Goal: Find specific page/section: Find specific page/section

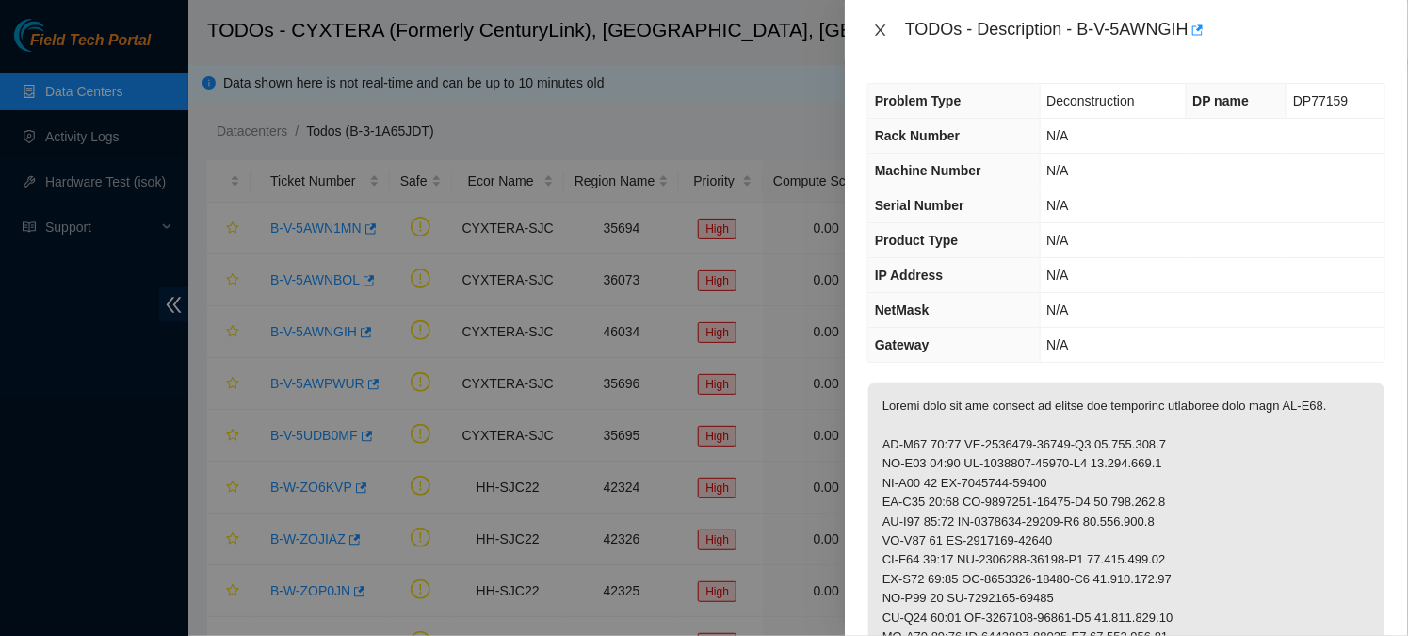
click at [887, 34] on icon "close" at bounding box center [880, 30] width 15 height 15
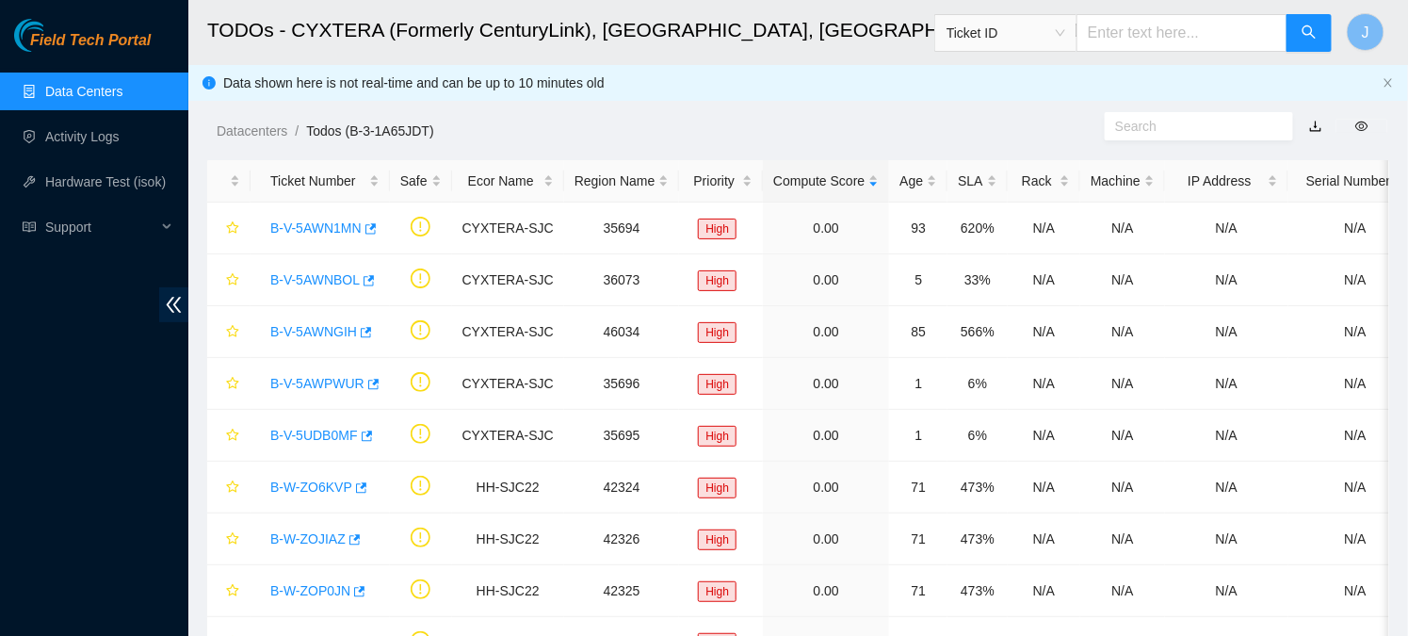
click at [73, 89] on link "Data Centers" at bounding box center [83, 91] width 77 height 15
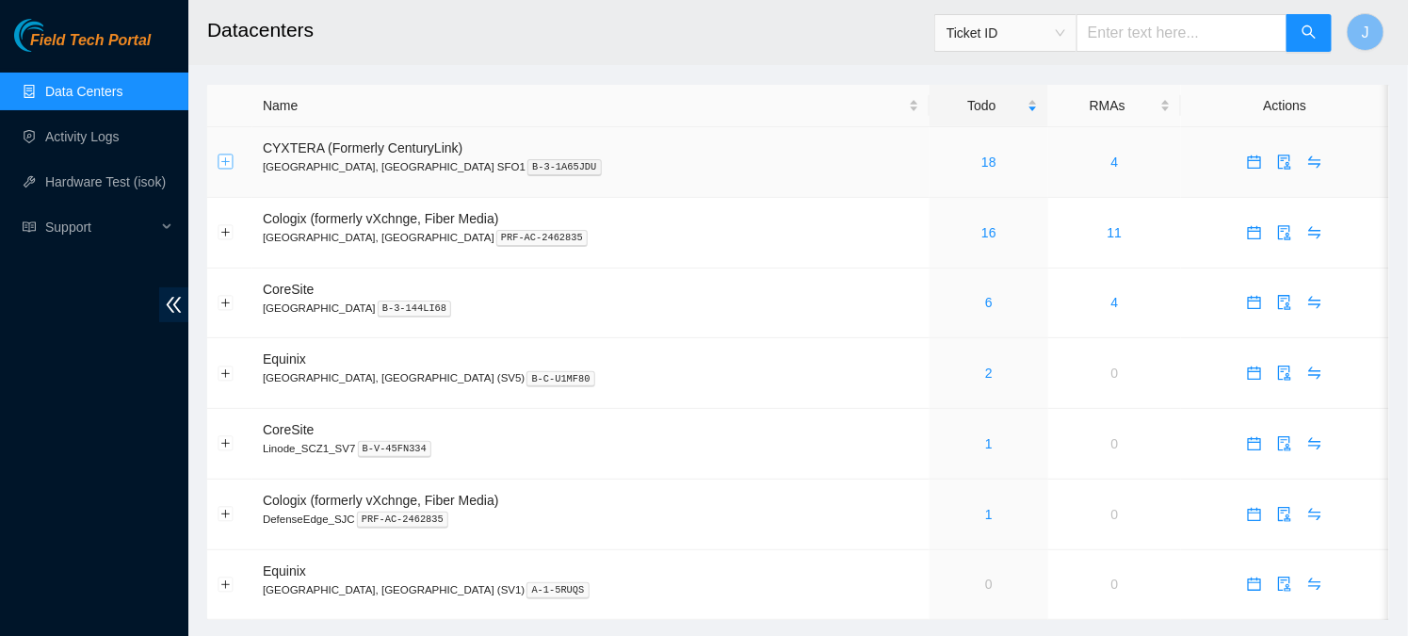
click at [224, 159] on button "Expand row" at bounding box center [226, 161] width 15 height 15
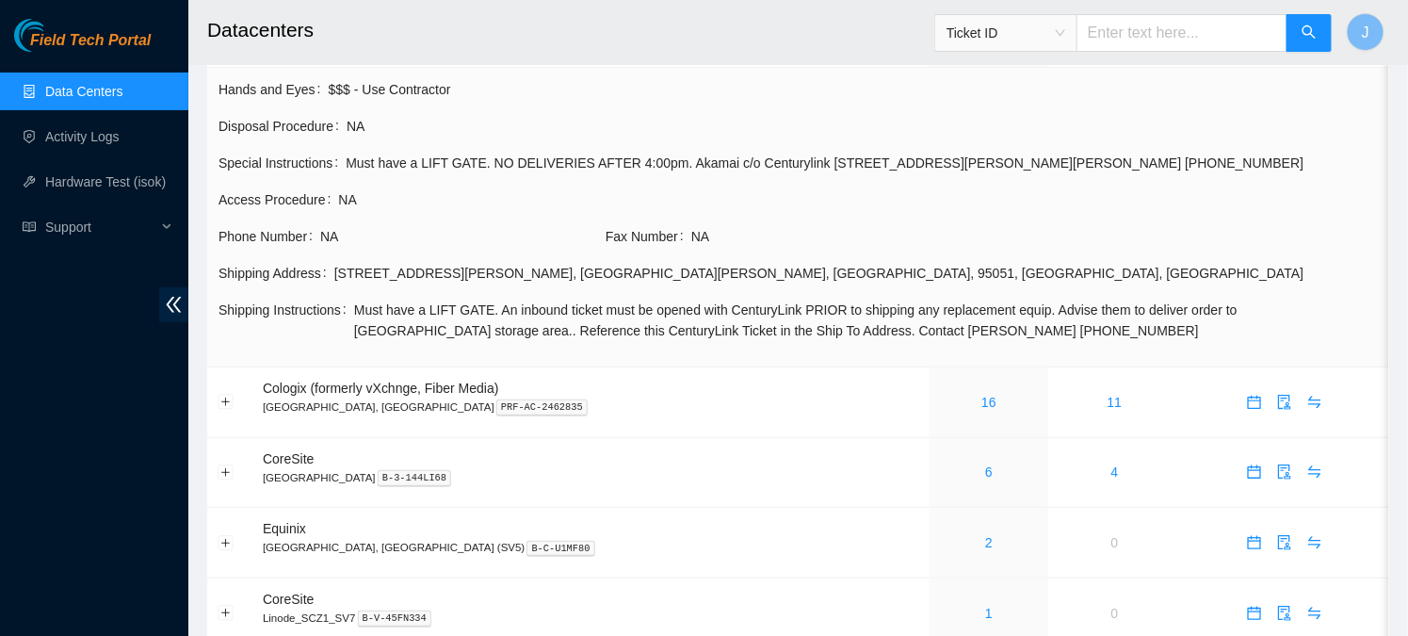
scroll to position [136, 0]
